Goal: Transaction & Acquisition: Purchase product/service

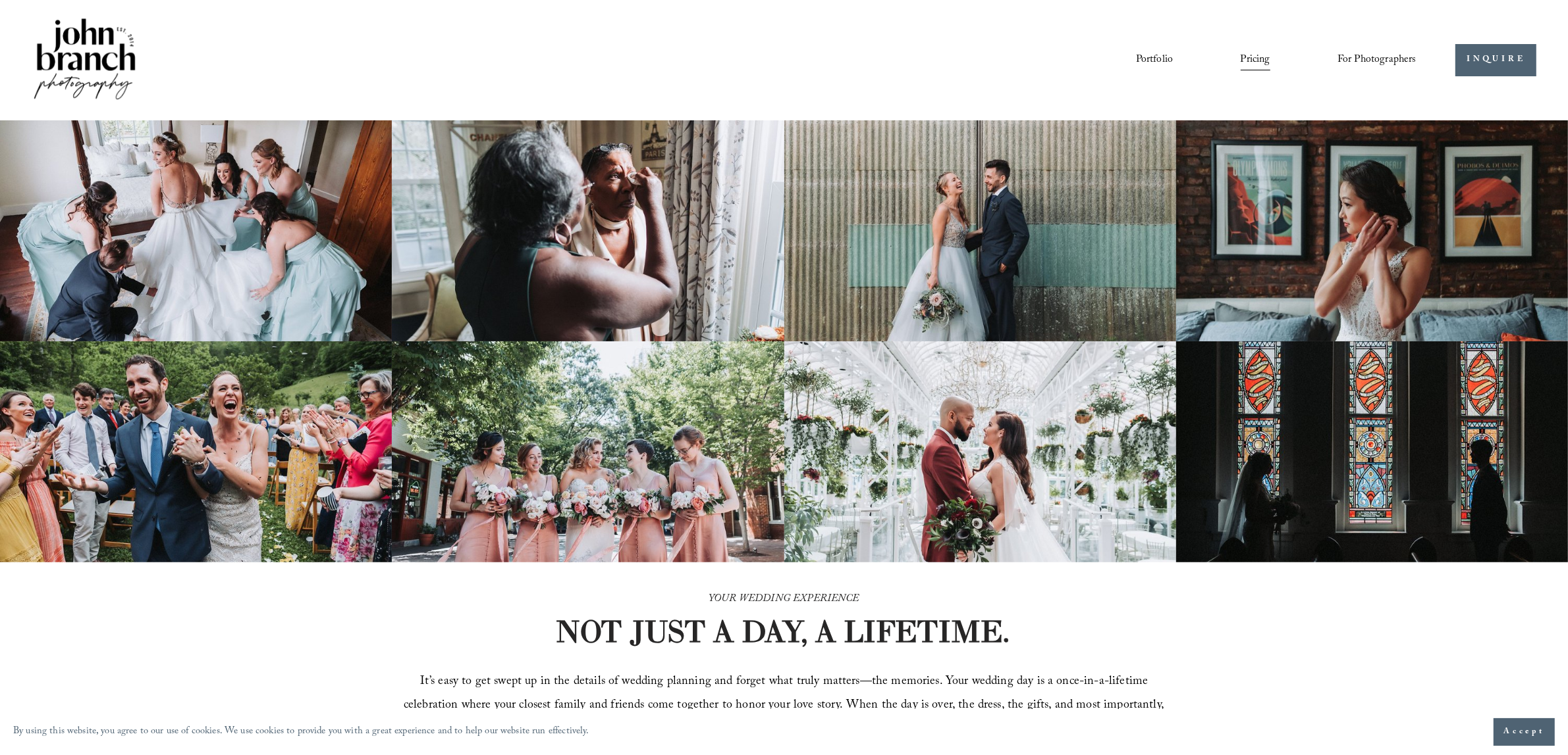
click at [1370, 59] on span "For Photographers" at bounding box center [1376, 60] width 79 height 20
click at [1367, 57] on span "For Photographers" at bounding box center [1376, 60] width 79 height 20
click at [0, 0] on span "Presets" at bounding box center [0, 0] width 0 height 0
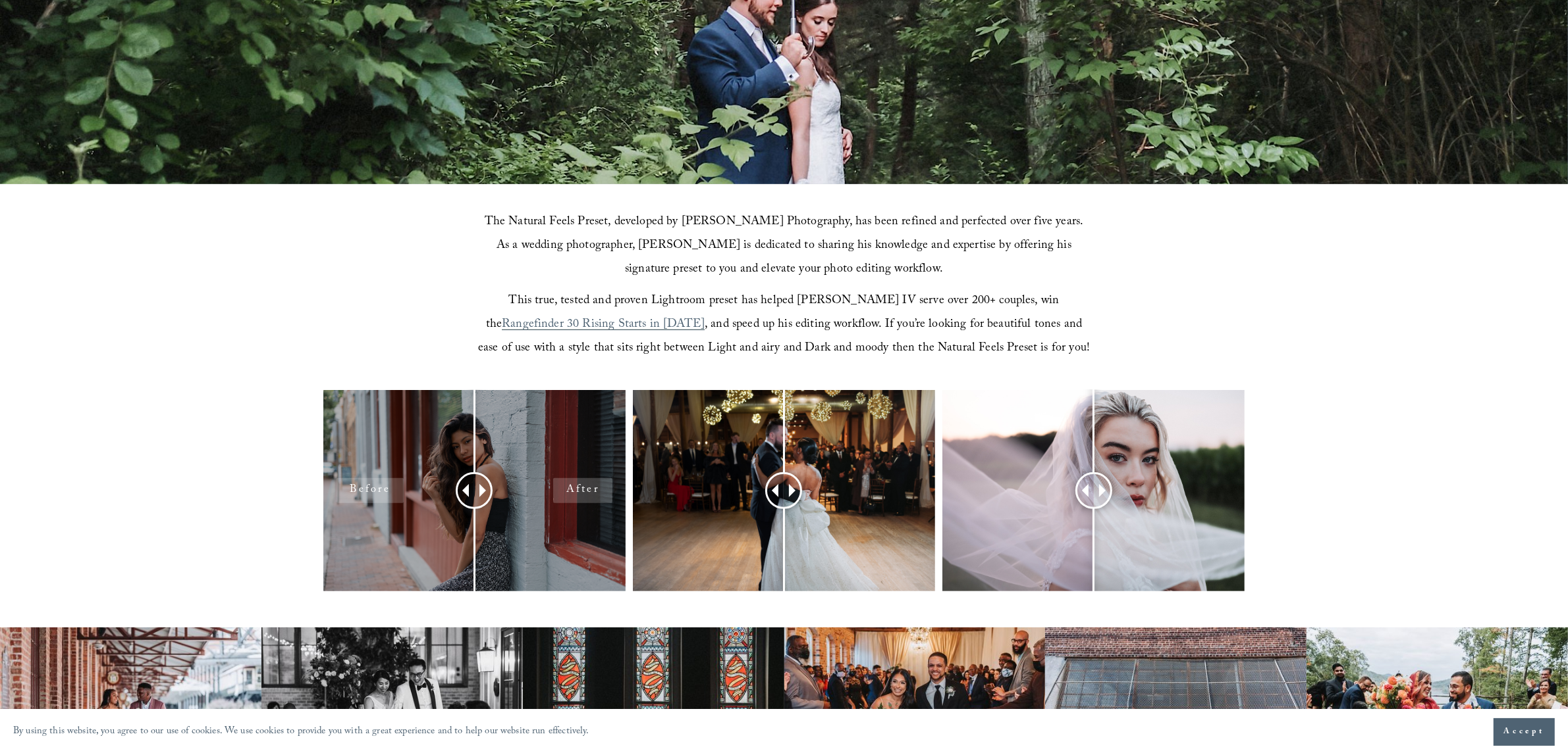
scroll to position [411, 0]
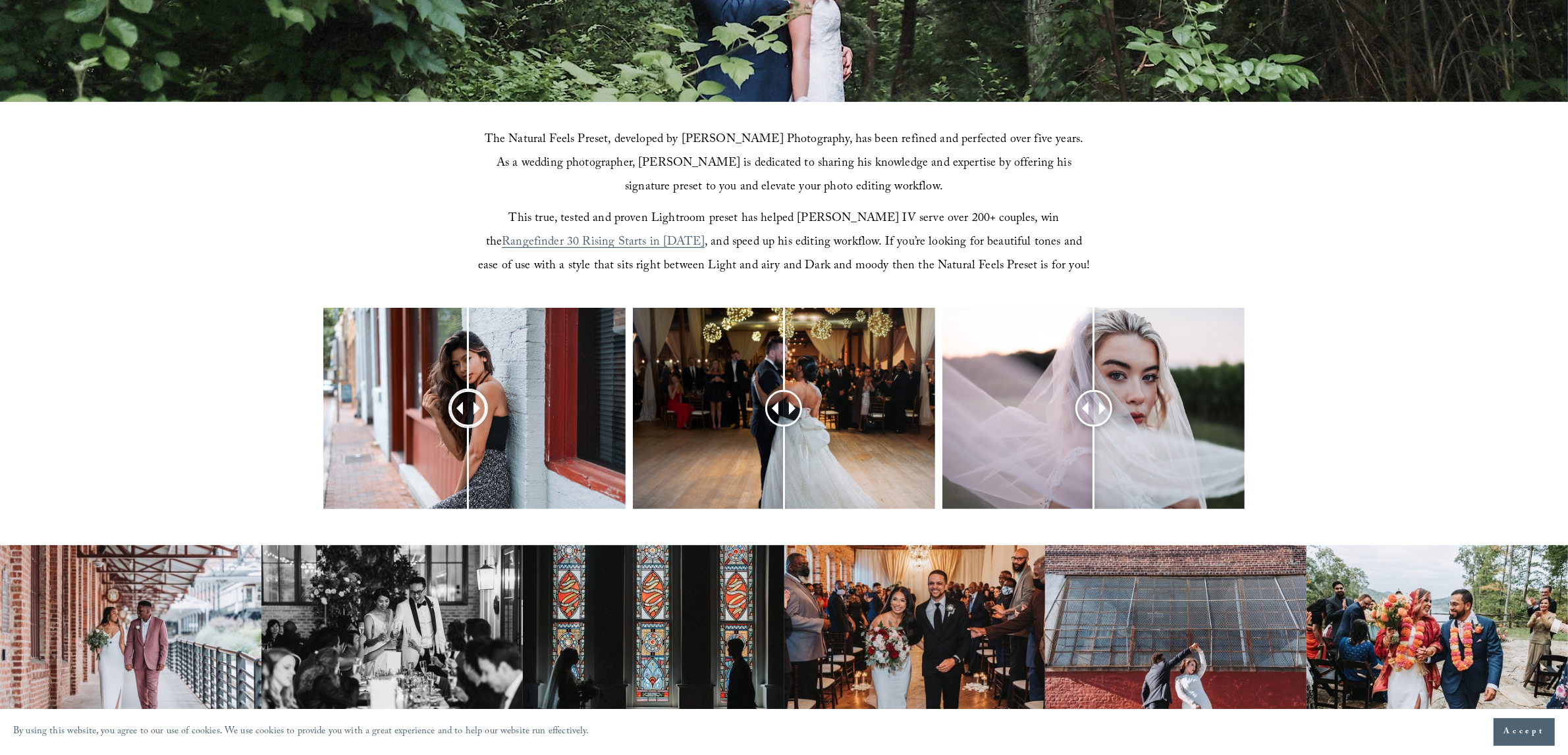
drag, startPoint x: 472, startPoint y: 409, endPoint x: 536, endPoint y: 414, distance: 64.2
click at [468, 416] on div at bounding box center [468, 409] width 34 height 34
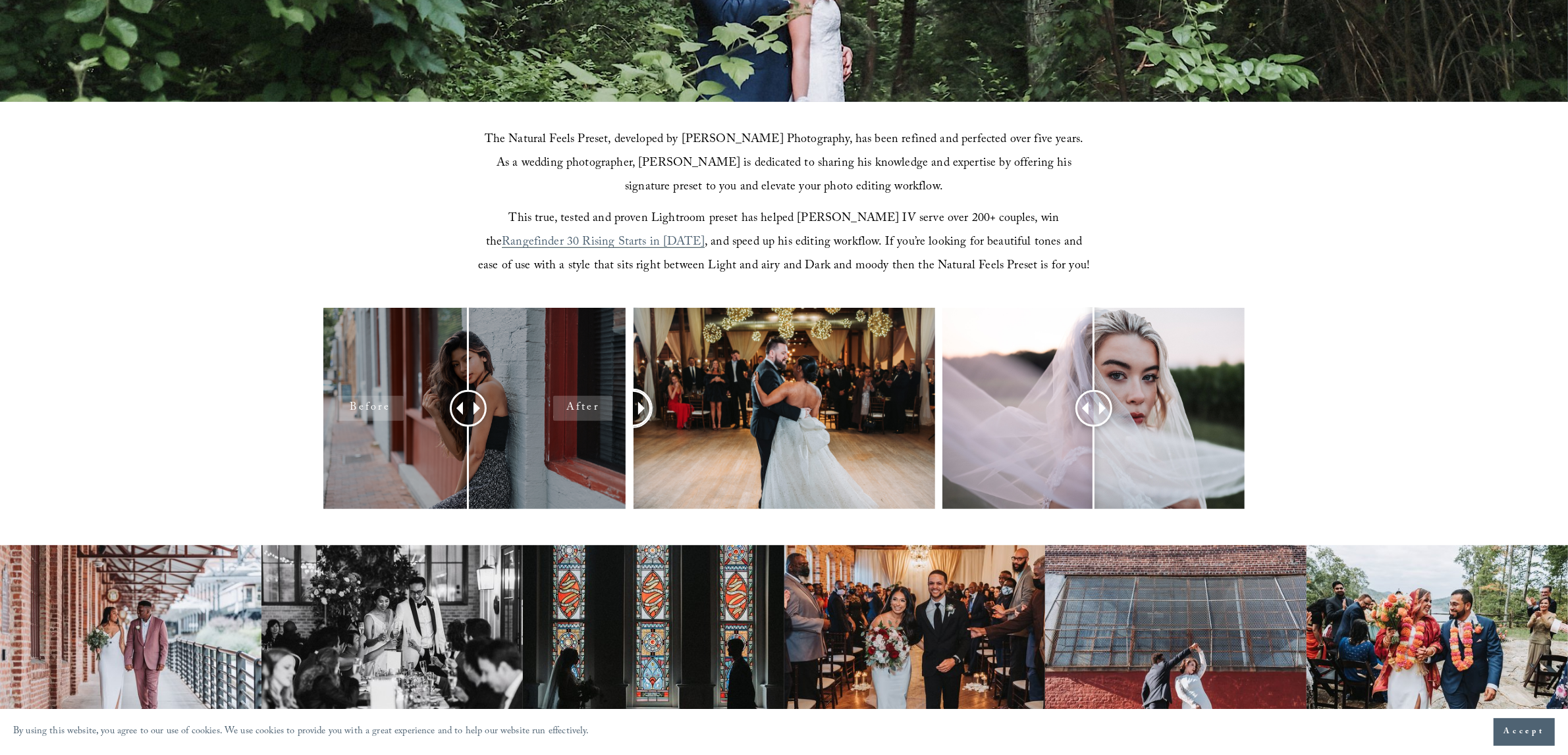
drag, startPoint x: 777, startPoint y: 401, endPoint x: 617, endPoint y: 407, distance: 160.1
click at [617, 407] on div at bounding box center [784, 426] width 1568 height 236
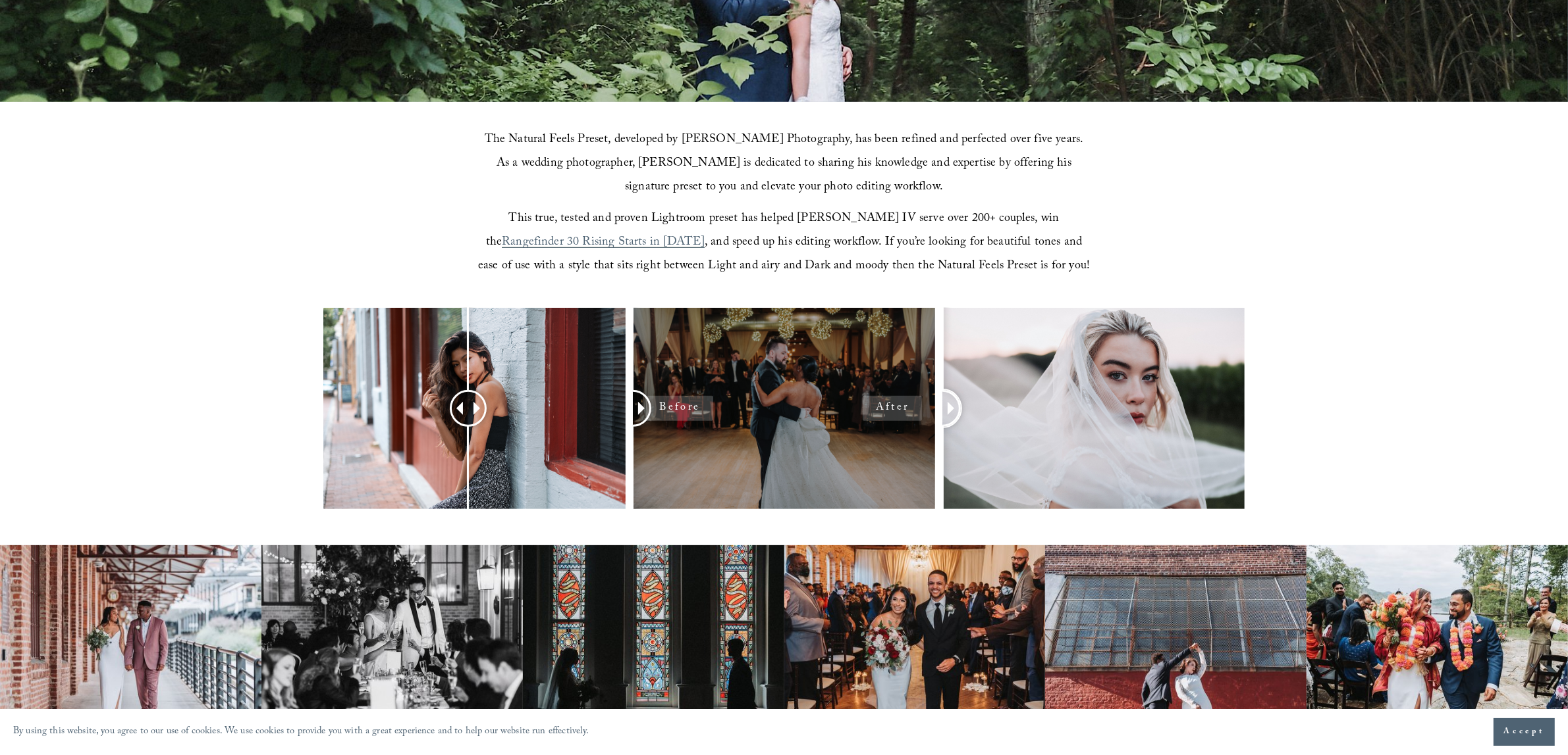
drag, startPoint x: 1098, startPoint y: 403, endPoint x: 908, endPoint y: 396, distance: 190.1
click at [908, 396] on div at bounding box center [784, 426] width 1568 height 236
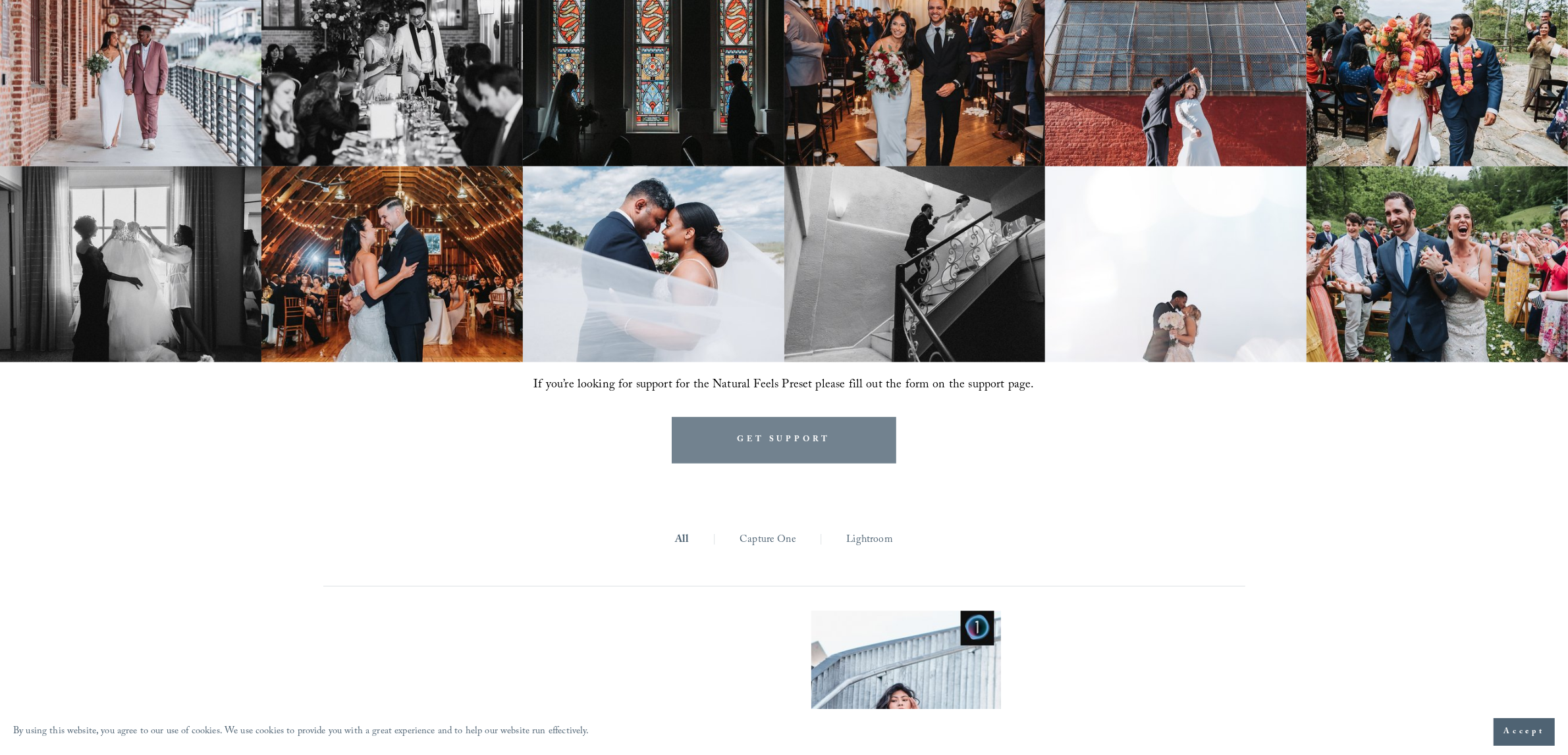
scroll to position [1233, 0]
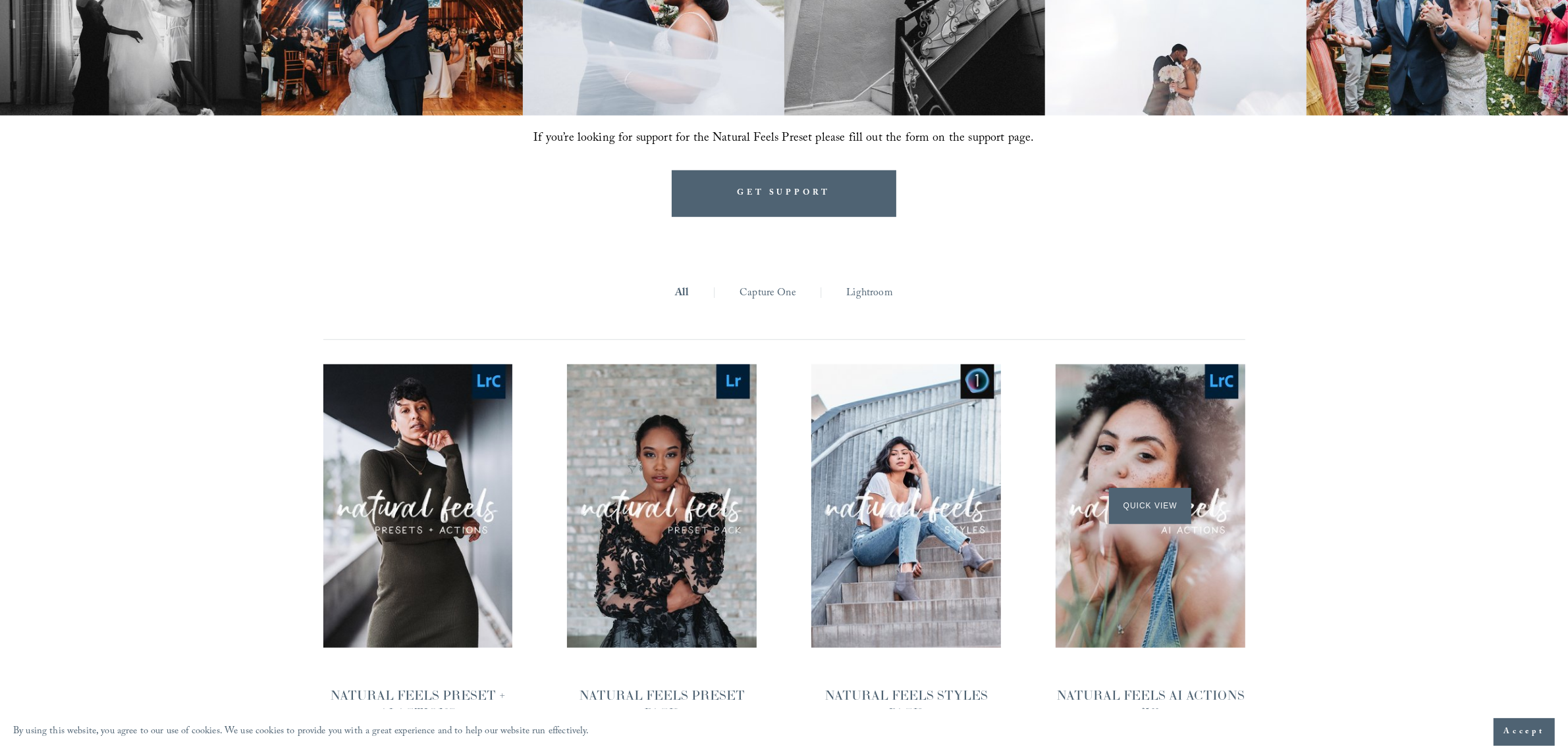
click at [1169, 543] on div "Quick View" at bounding box center [1149, 506] width 189 height 283
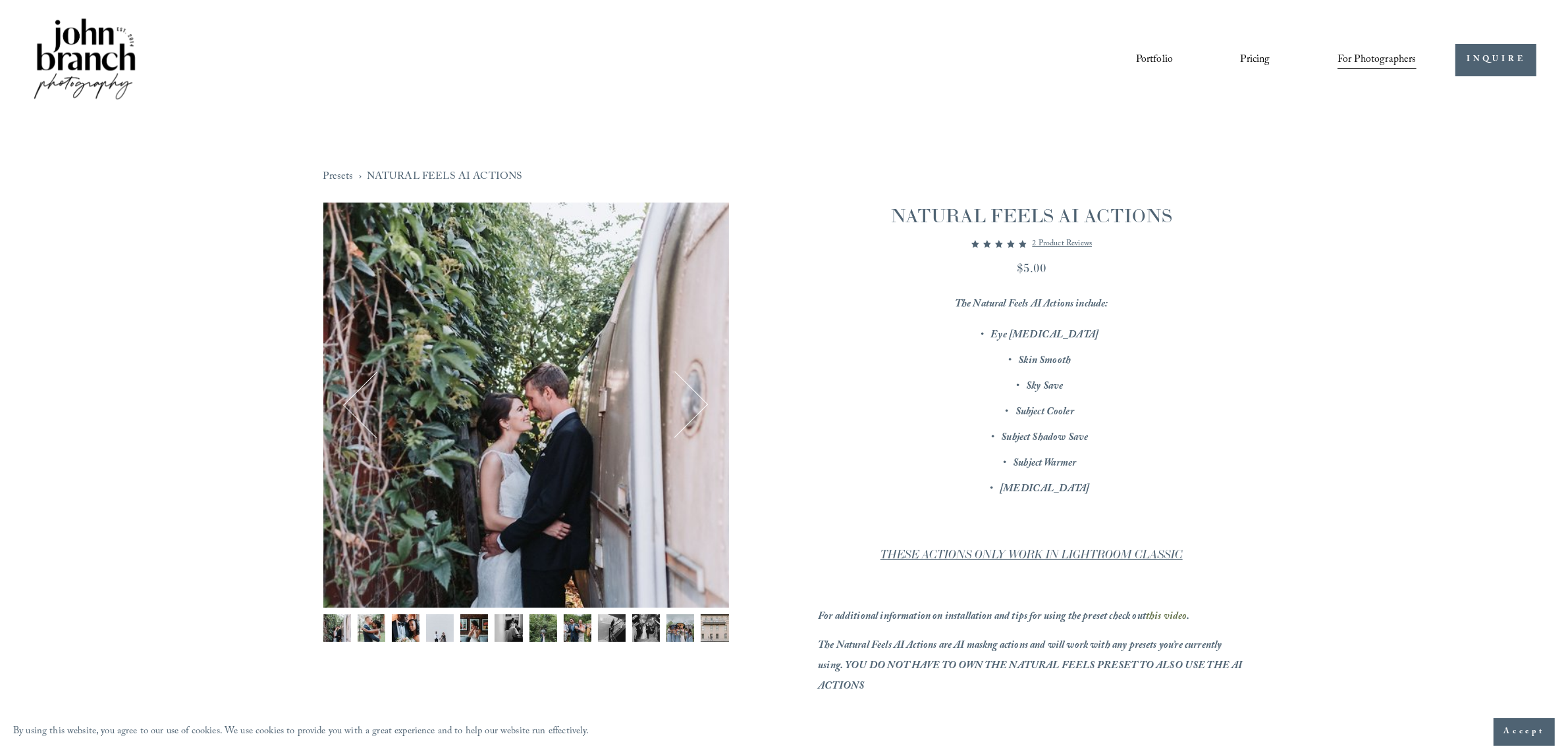
click at [339, 172] on link "Presets" at bounding box center [339, 177] width 30 height 20
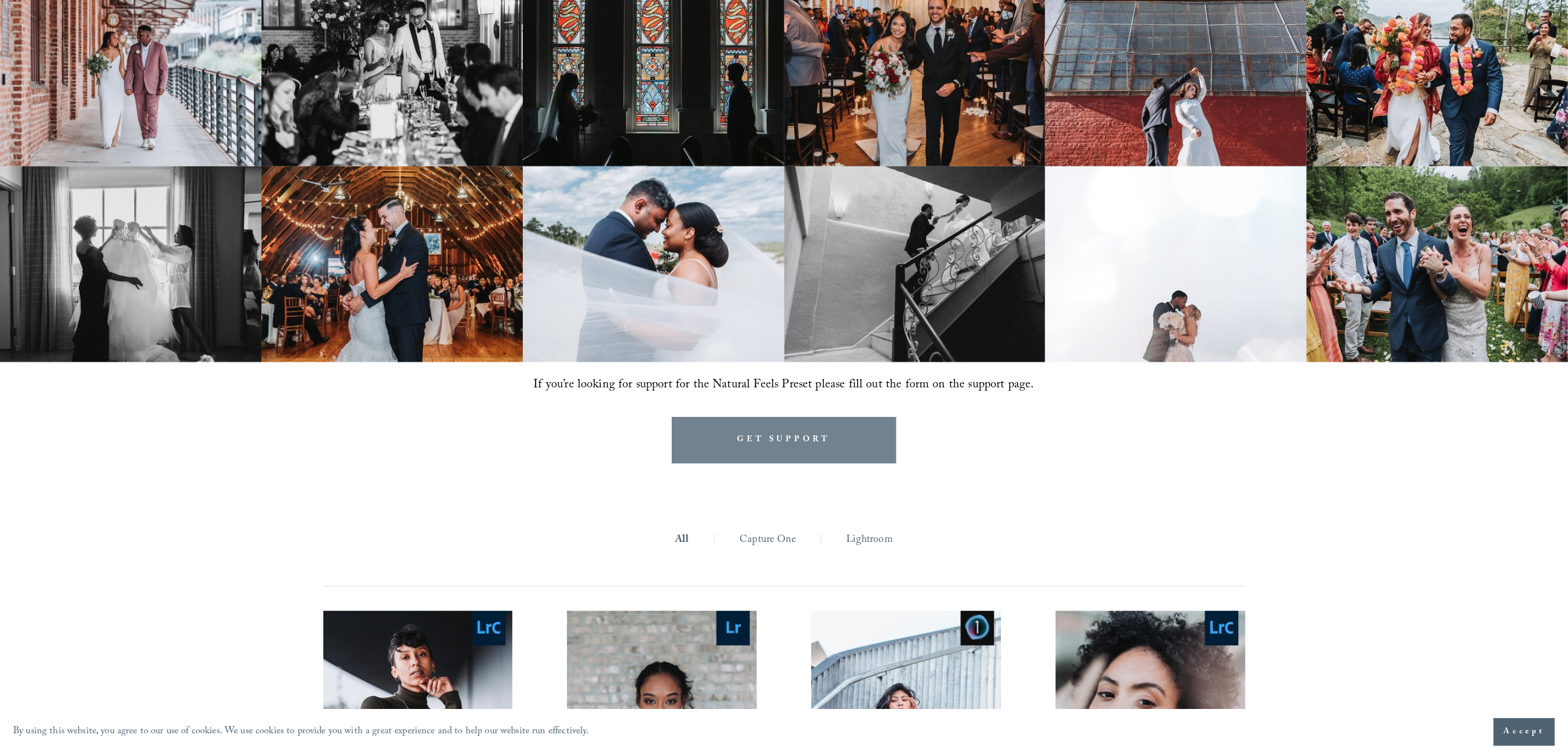
scroll to position [1233, 0]
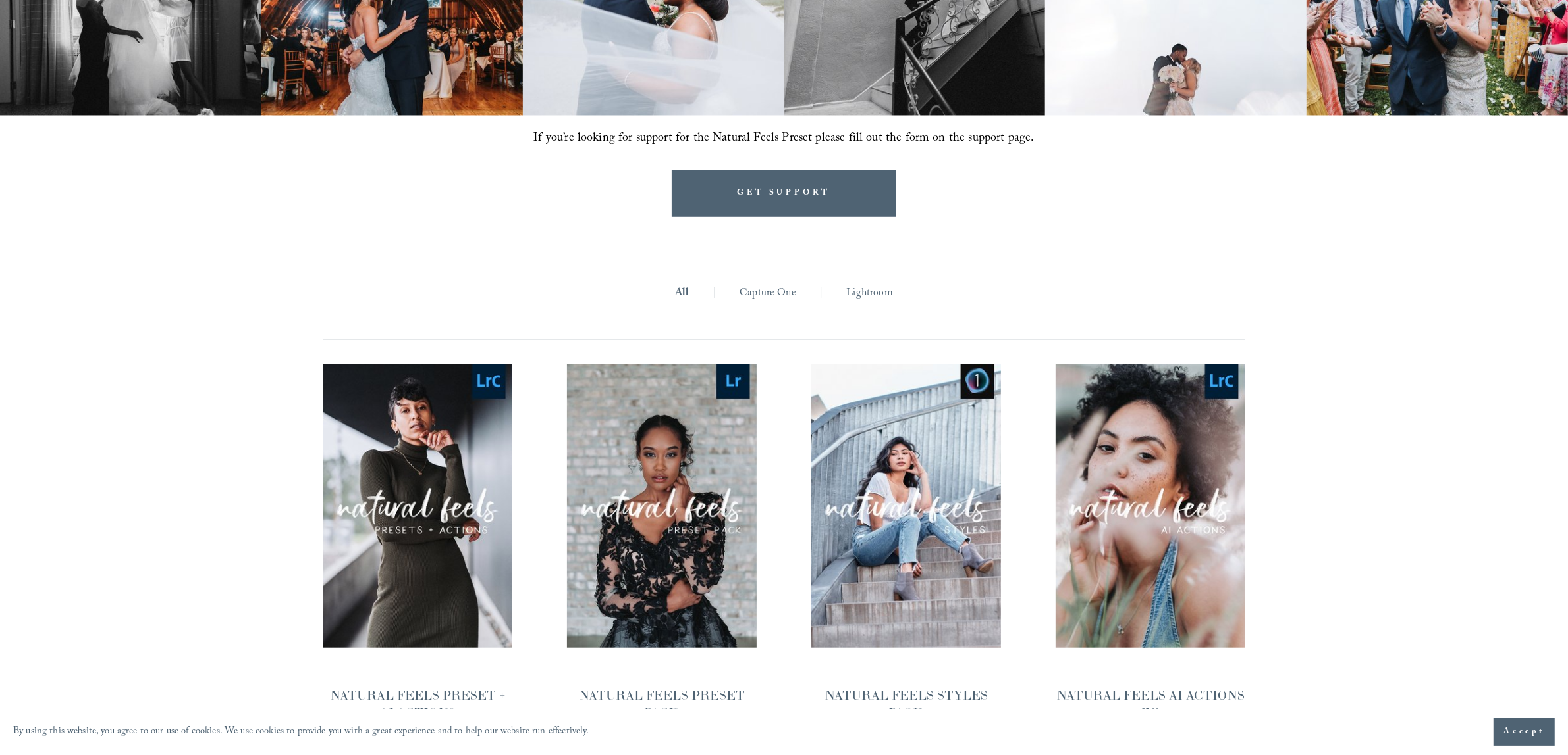
click at [877, 296] on link "Lightroom" at bounding box center [869, 293] width 46 height 20
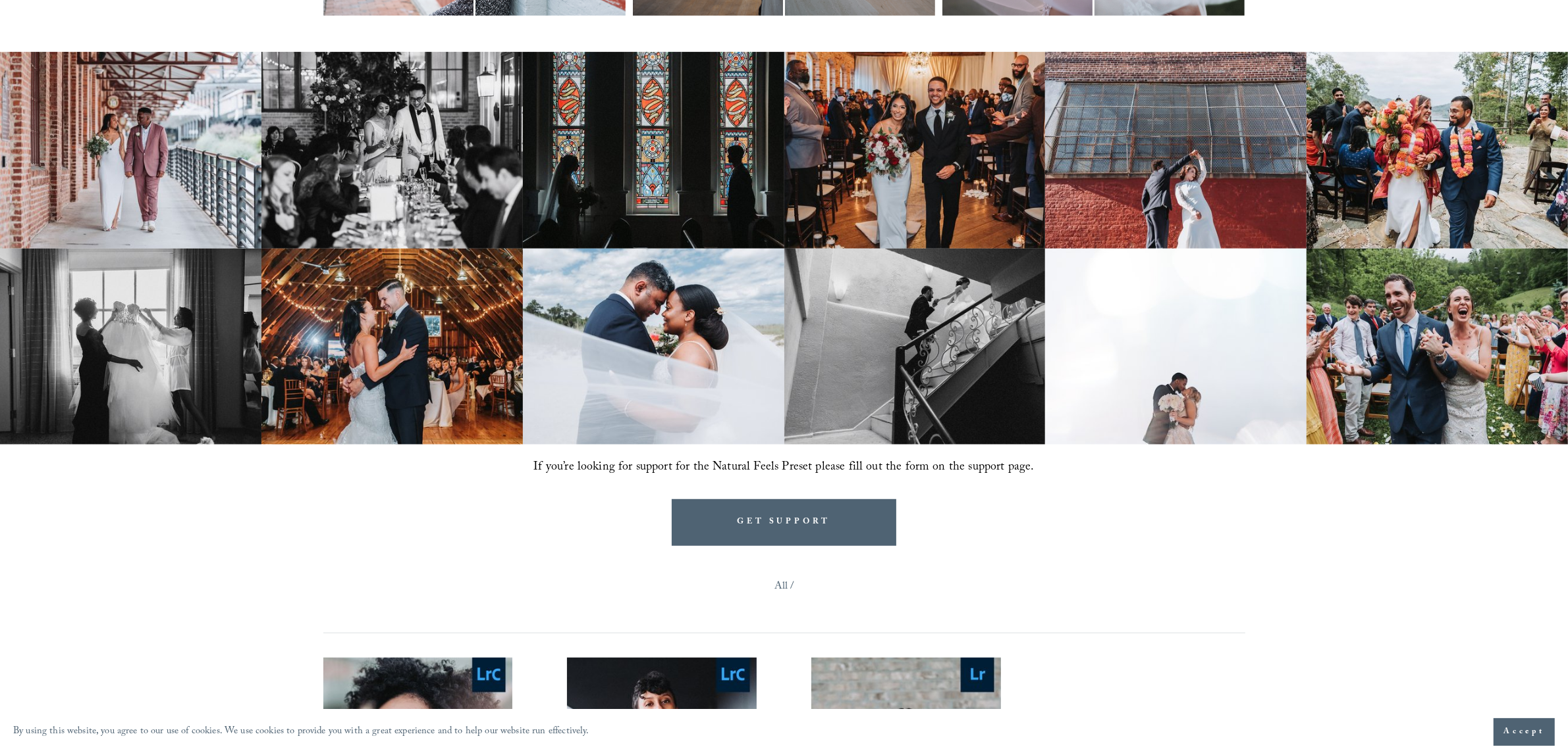
scroll to position [1316, 0]
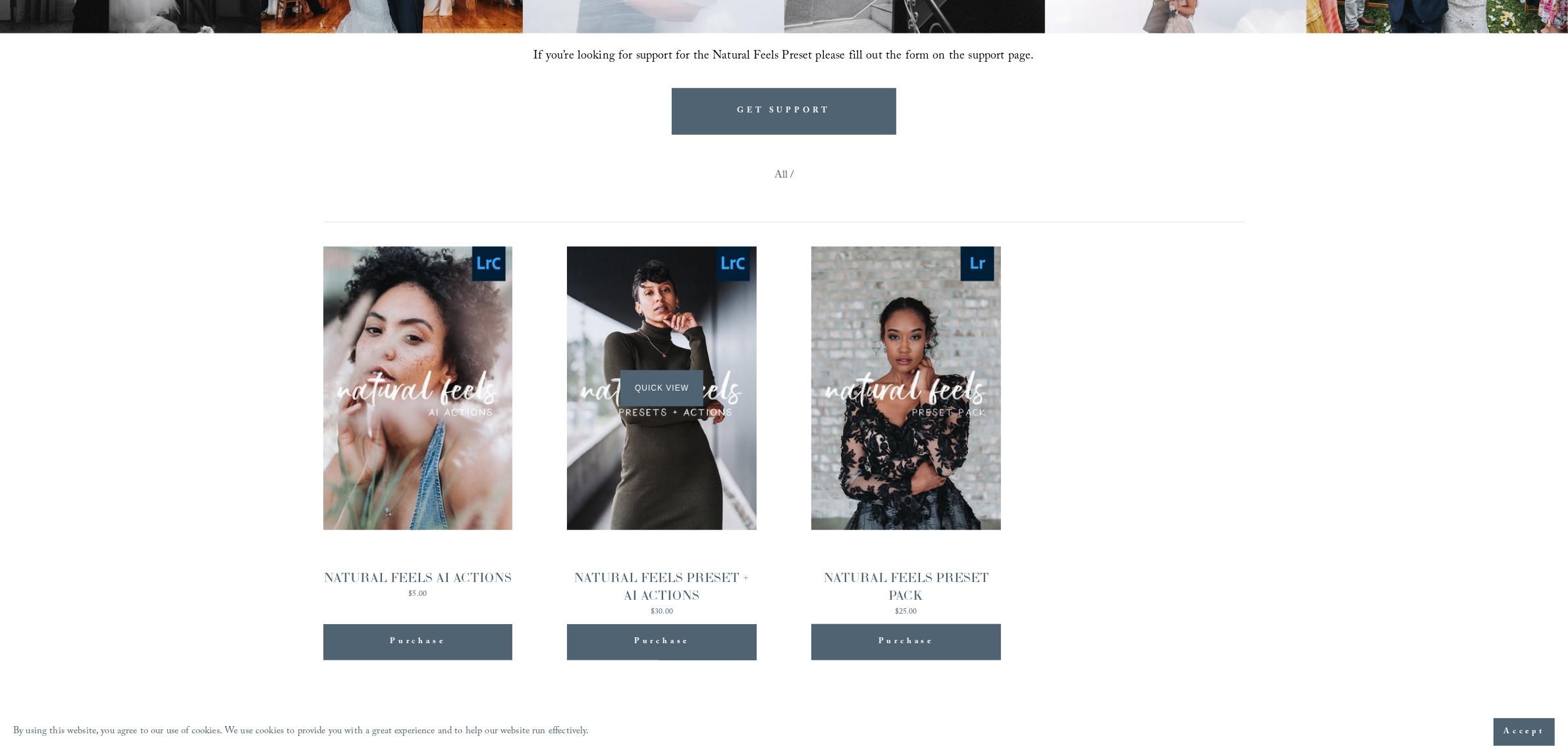
click at [696, 474] on div "Quick View" at bounding box center [661, 388] width 189 height 283
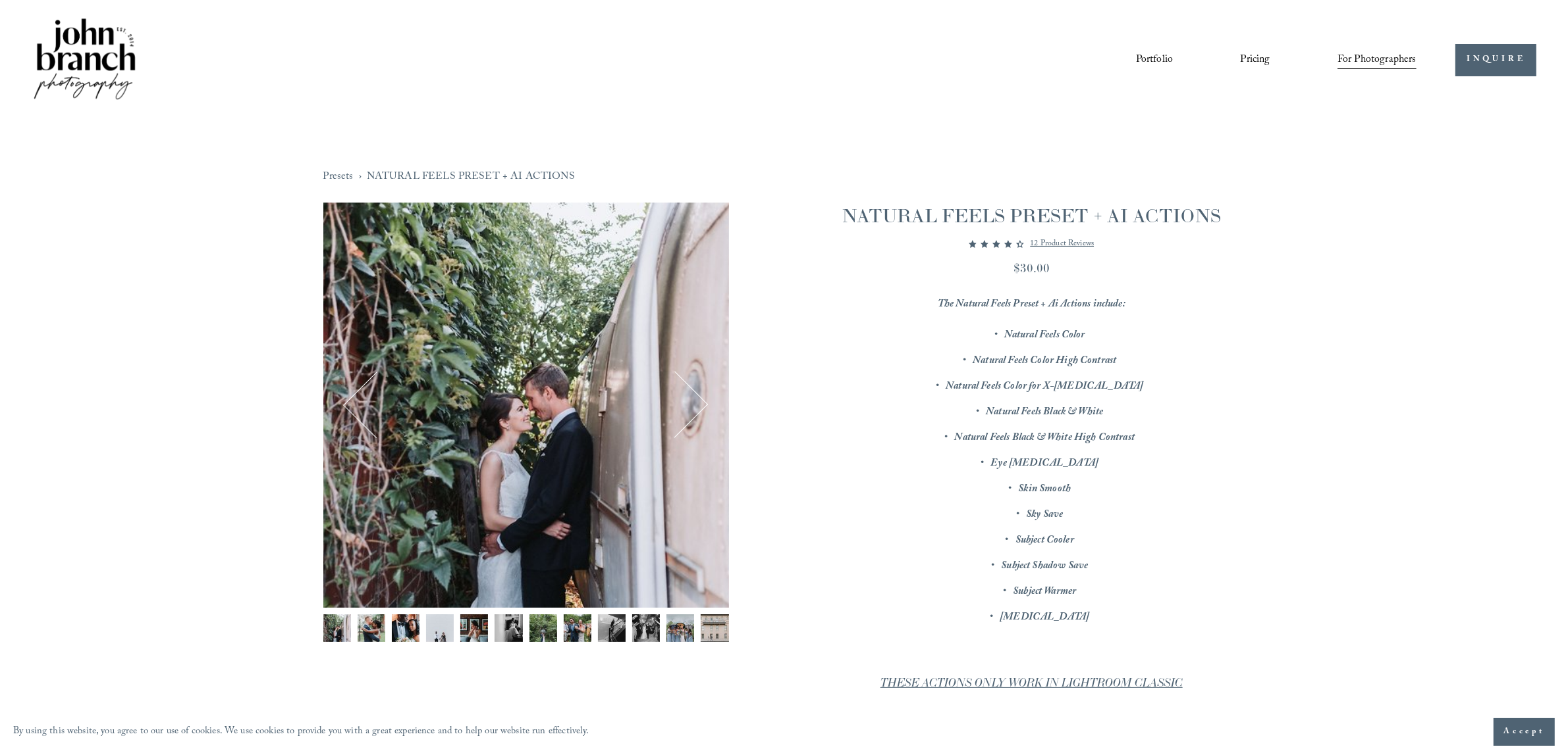
click at [697, 416] on button "Next" at bounding box center [674, 404] width 60 height 60
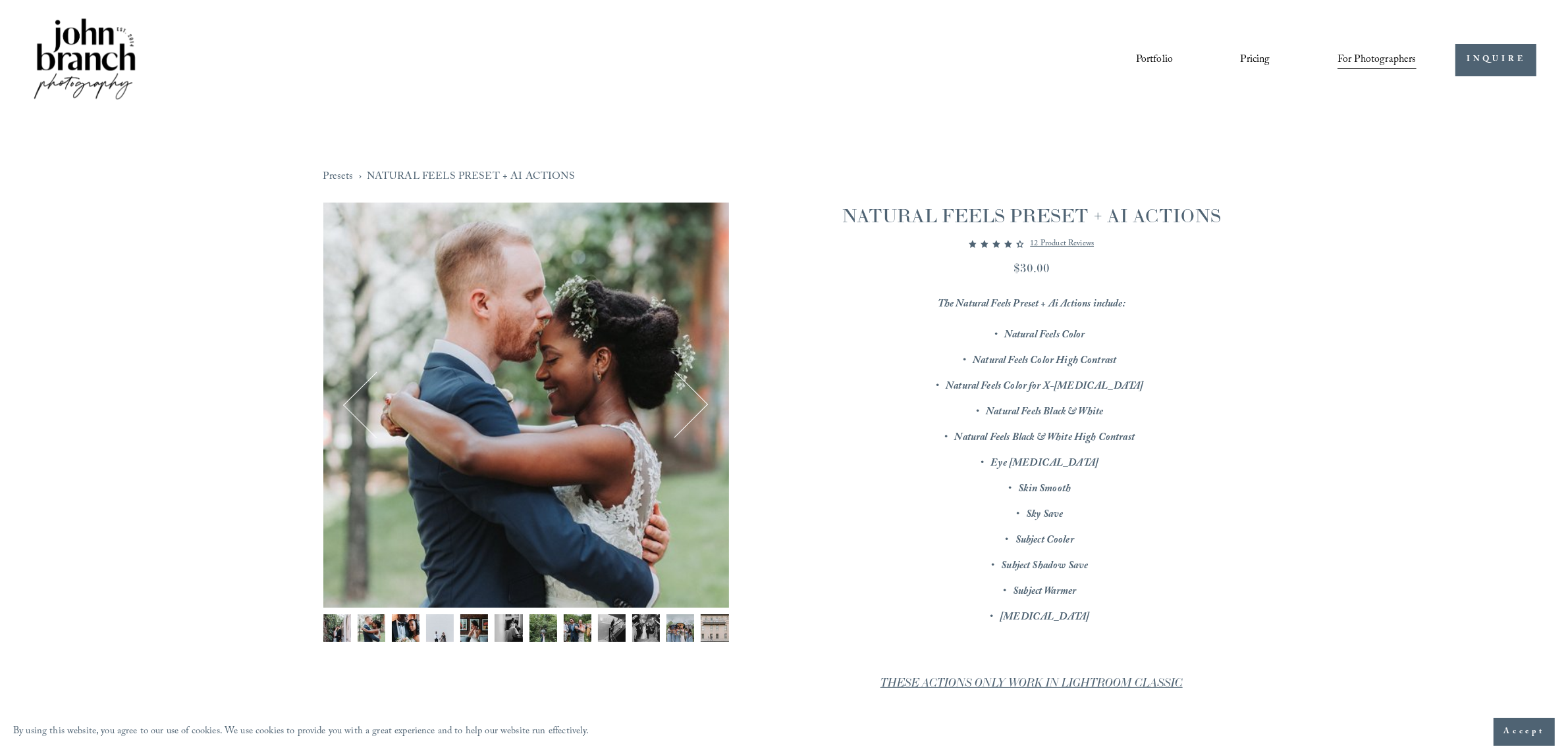
click at [697, 416] on button "Next" at bounding box center [674, 404] width 60 height 60
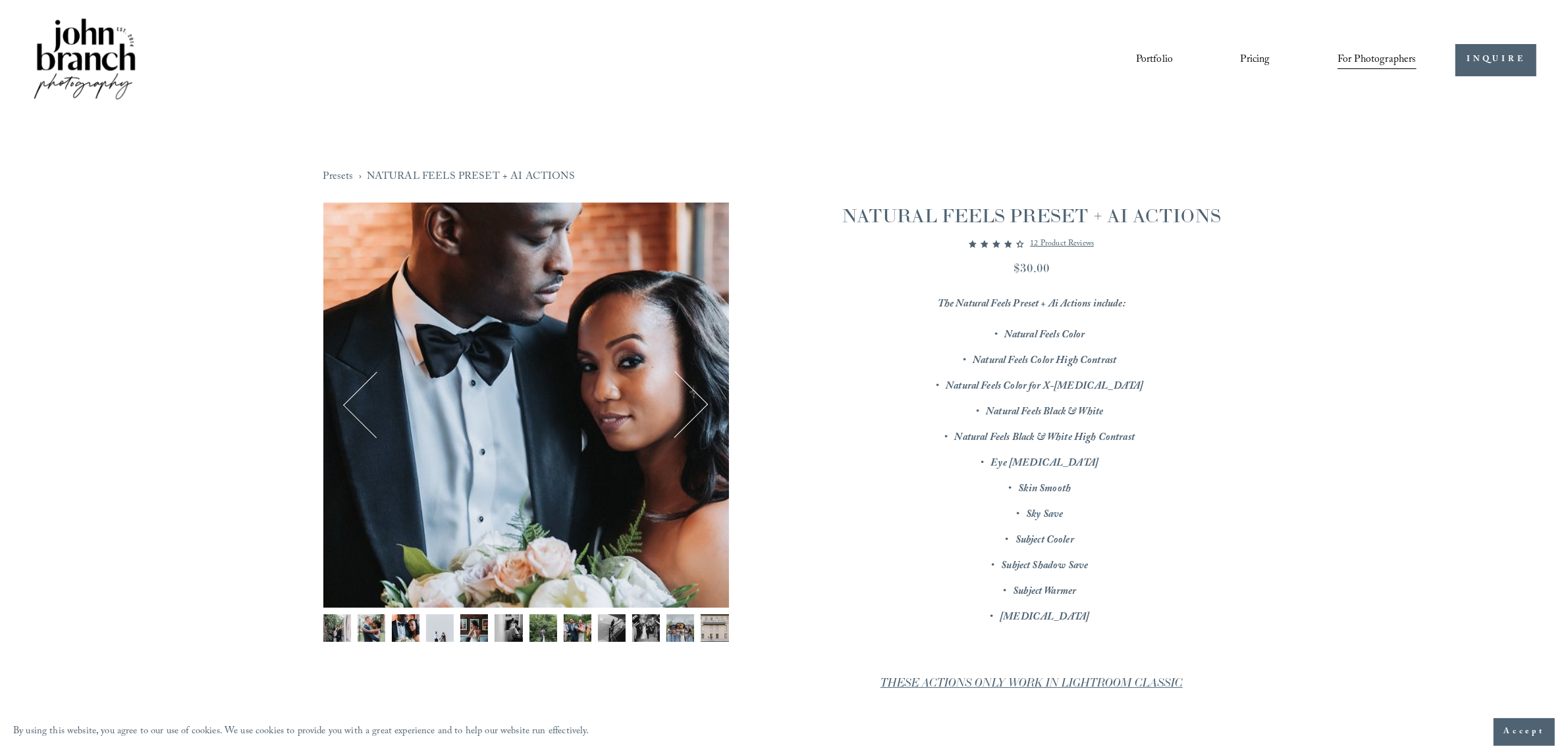
click at [697, 416] on button "Next" at bounding box center [674, 404] width 60 height 60
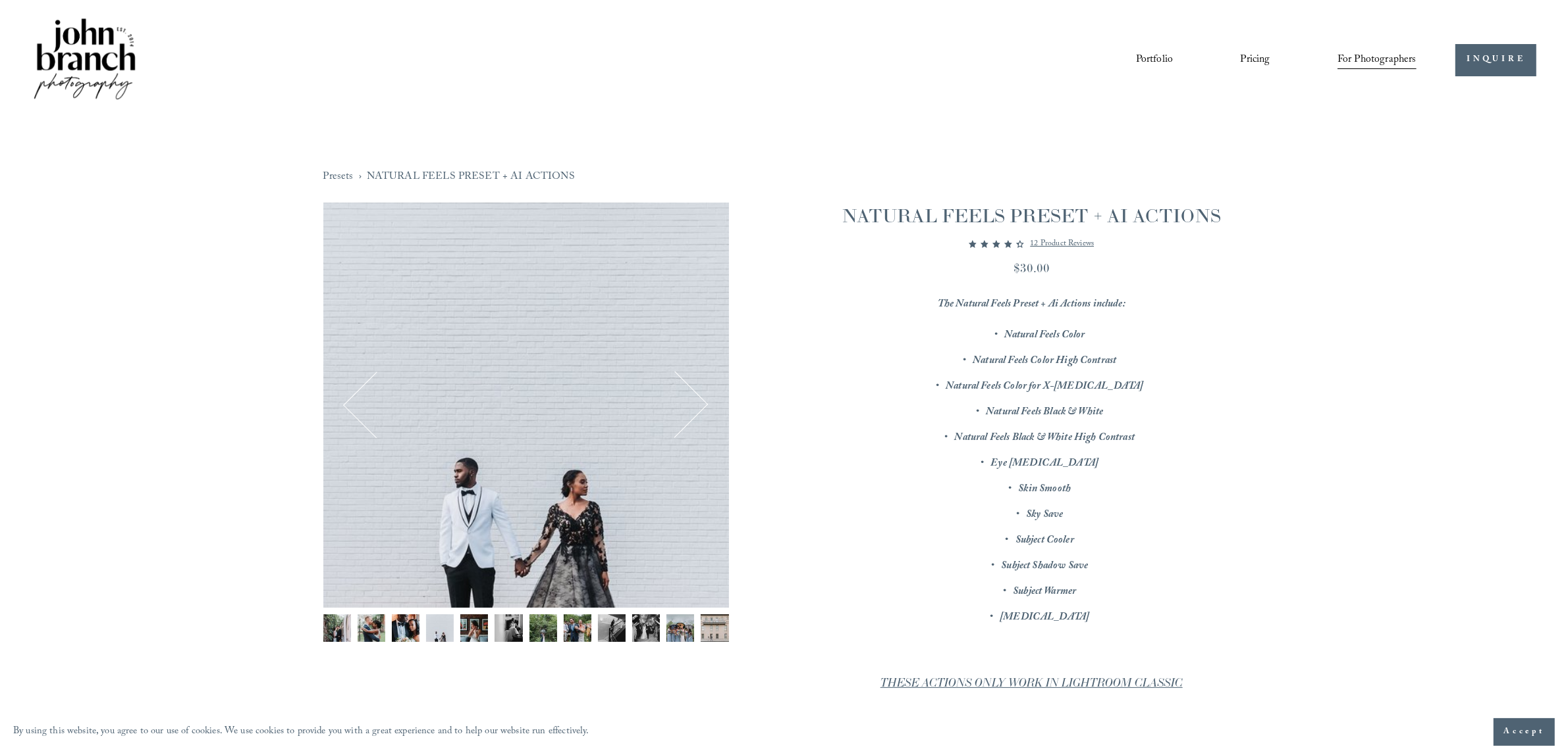
click at [697, 416] on button "Next" at bounding box center [674, 404] width 60 height 60
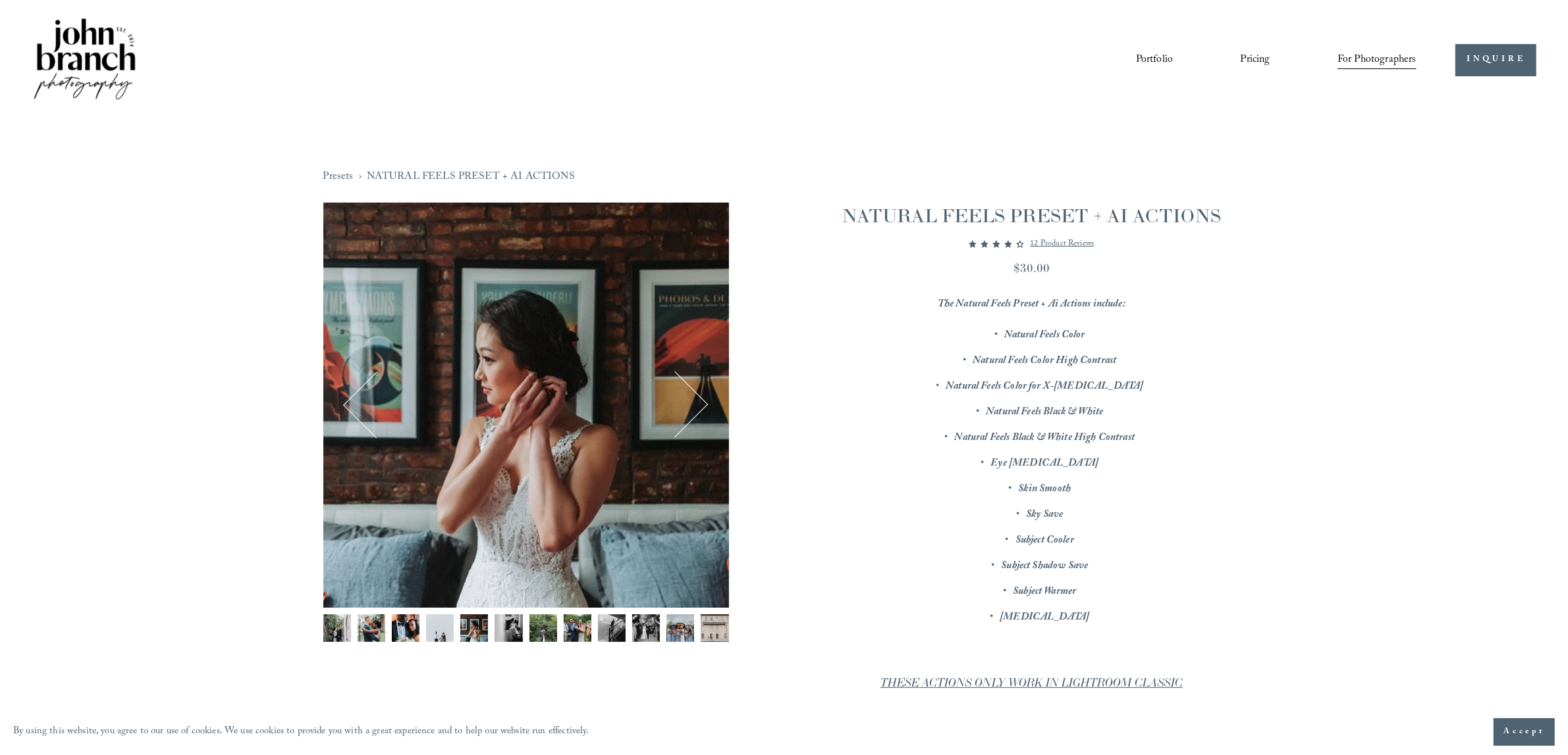
click at [697, 416] on button "Next" at bounding box center [674, 404] width 60 height 60
